Goal: Task Accomplishment & Management: Manage account settings

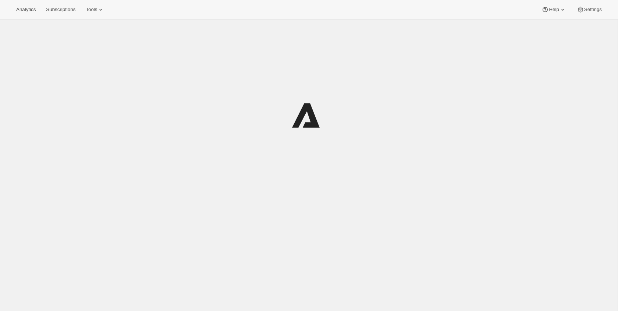
scroll to position [1, 0]
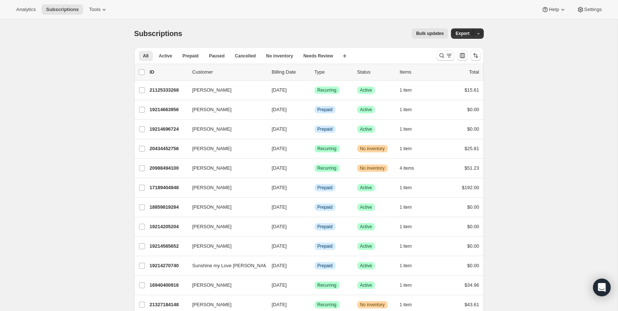
click at [203, 34] on div "Bulk updates" at bounding box center [319, 33] width 257 height 10
click at [116, 16] on div "Analytics Subscriptions Tools Help Settings" at bounding box center [309, 10] width 618 height 20
click at [98, 11] on span "Tools" at bounding box center [94, 10] width 11 height 6
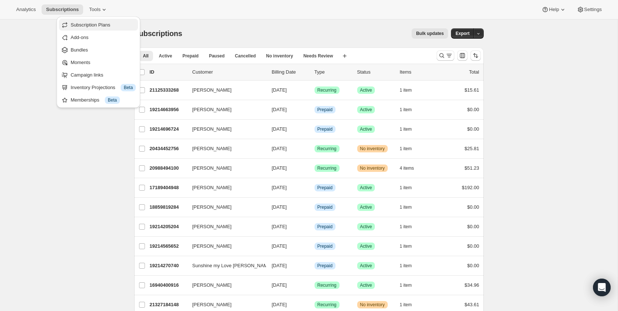
click at [117, 26] on span "Subscription Plans" at bounding box center [103, 24] width 65 height 7
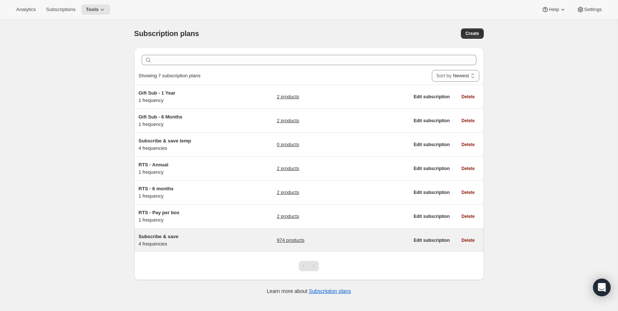
click at [224, 250] on div "Subscribe & save 4 frequencies 974 products Edit subscription Delete" at bounding box center [309, 241] width 350 height 24
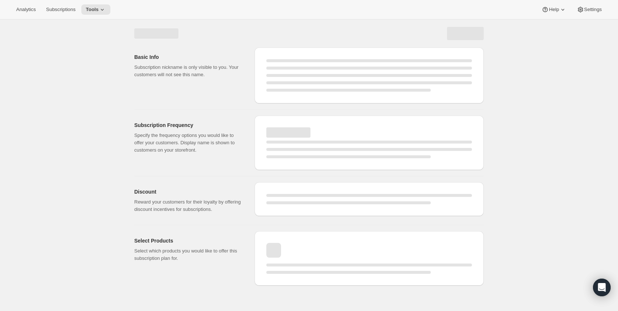
select select "WEEK"
select select "MONTH"
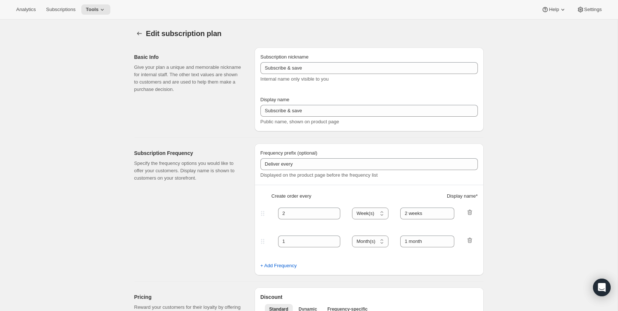
type input "Make it a routine"
type input "Deliver every:"
type input "1"
type input "1 week"
type input "2"
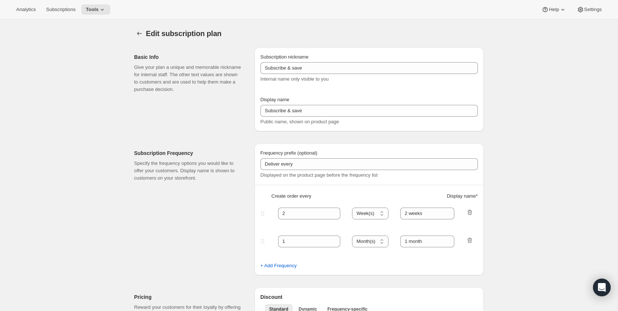
select select "WEEK"
type input "2 weeks"
type input "Put your fuel on autoship and save 20% on your first order and 5% on all future…"
select select "MONTH"
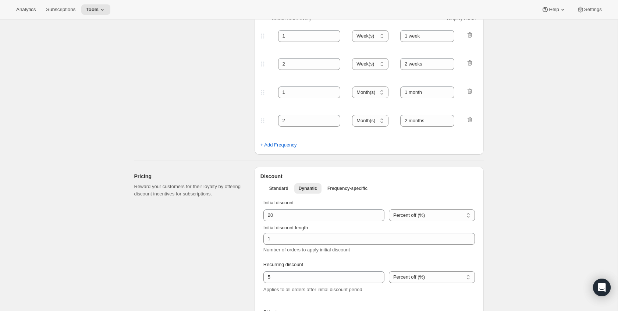
scroll to position [250, 0]
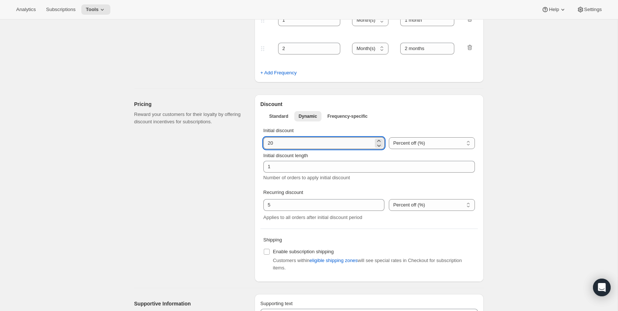
click at [327, 139] on input "integer" at bounding box center [319, 143] width 110 height 12
click at [294, 207] on input "integer" at bounding box center [319, 205] width 110 height 12
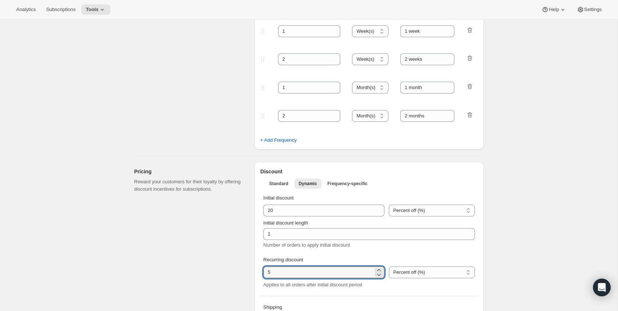
scroll to position [0, 0]
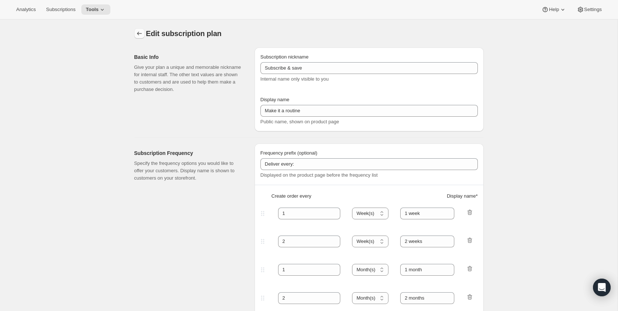
click at [141, 32] on icon "Subscription plans" at bounding box center [139, 33] width 7 height 7
